Goal: Transaction & Acquisition: Download file/media

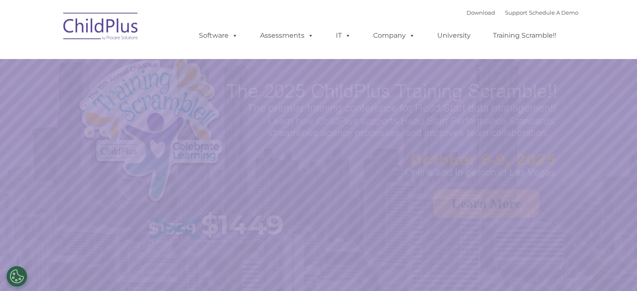
select select "MEDIUM"
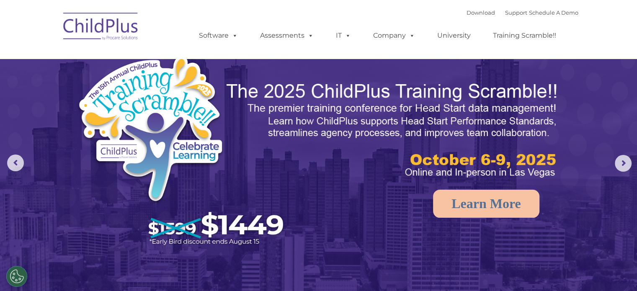
click at [115, 25] on img at bounding box center [101, 28] width 84 height 42
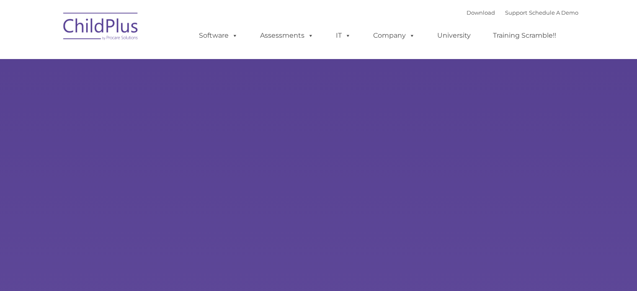
type input ""
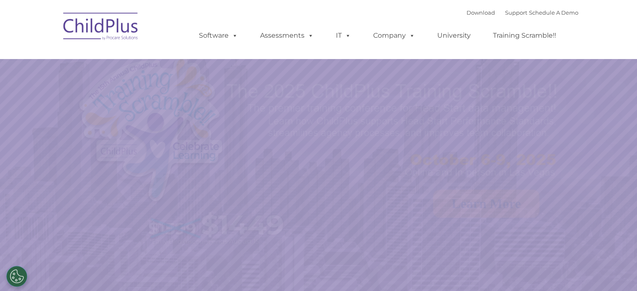
select select "MEDIUM"
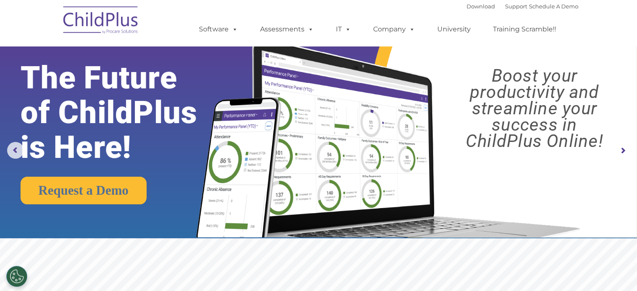
click at [82, 21] on img at bounding box center [101, 21] width 84 height 42
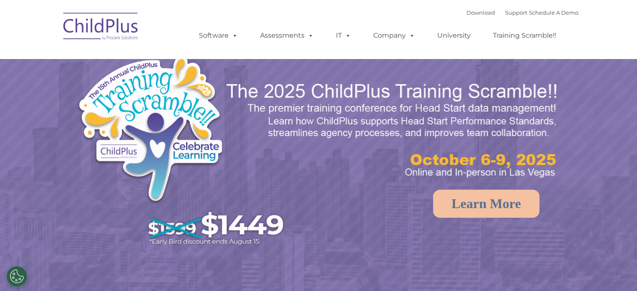
select select "MEDIUM"
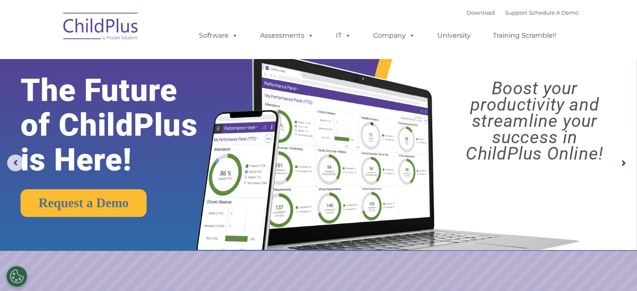
click at [624, 165] on rs-arrow at bounding box center [623, 163] width 17 height 17
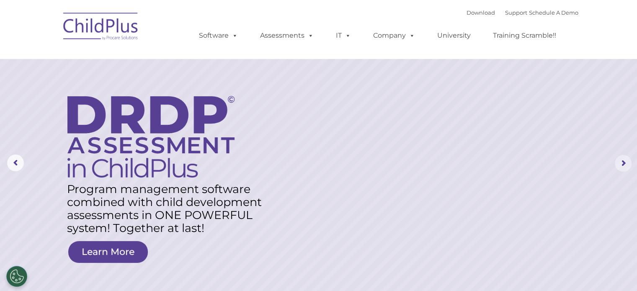
click at [624, 164] on rs-arrow at bounding box center [623, 163] width 17 height 17
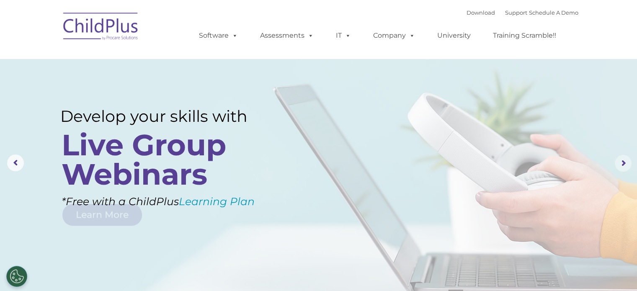
click at [624, 164] on rs-arrow at bounding box center [623, 163] width 17 height 17
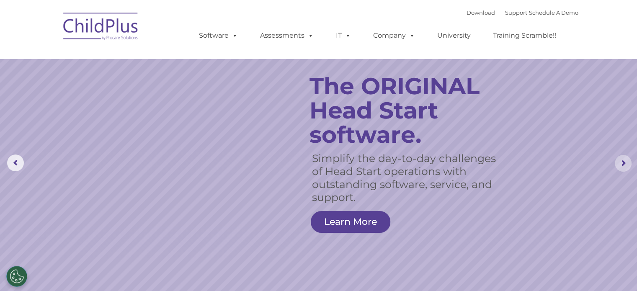
click at [624, 163] on rs-arrow at bounding box center [623, 163] width 17 height 17
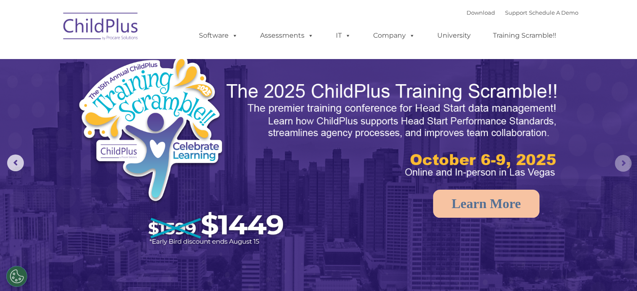
click at [624, 163] on rs-arrow at bounding box center [623, 163] width 17 height 17
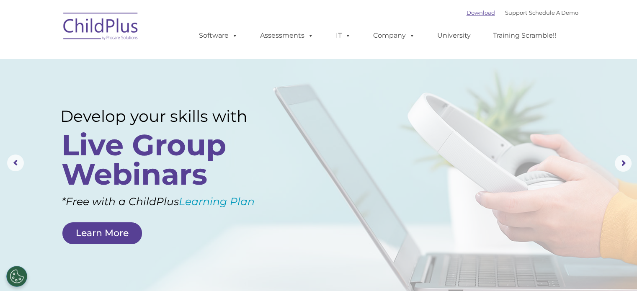
click at [473, 12] on link "Download" at bounding box center [481, 12] width 28 height 7
